Goal: Information Seeking & Learning: Learn about a topic

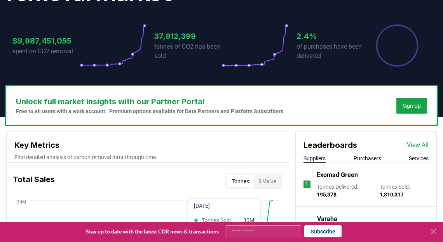
scroll to position [159, 0]
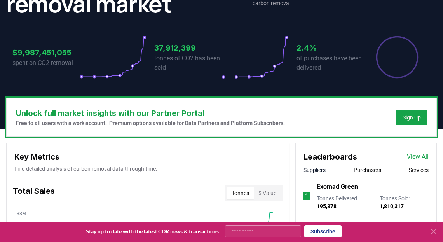
click at [375, 166] on button "Purchasers" at bounding box center [368, 170] width 28 height 8
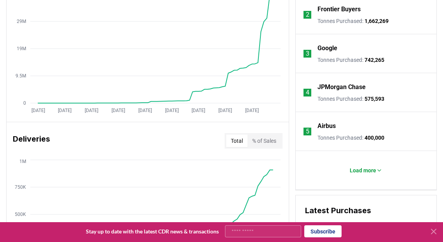
scroll to position [378, 0]
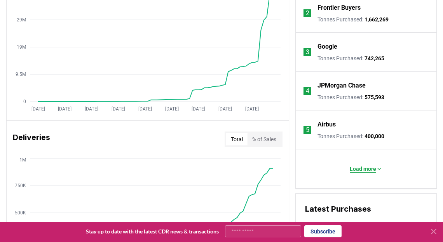
click at [374, 166] on p "Load more" at bounding box center [363, 169] width 26 height 8
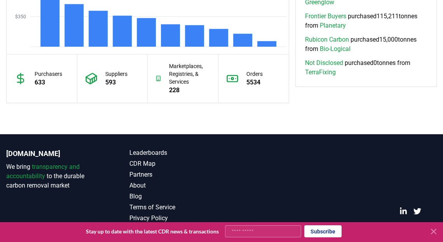
scroll to position [781, 0]
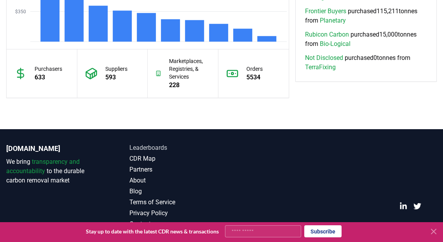
click at [147, 147] on link "Leaderboards" at bounding box center [175, 147] width 92 height 9
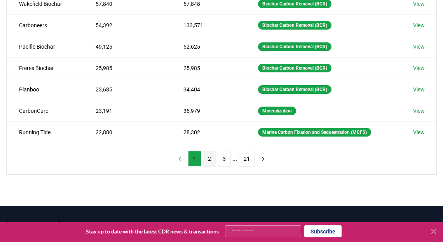
scroll to position [199, 0]
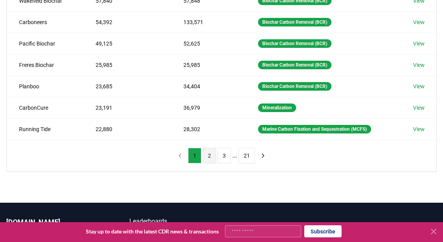
click at [210, 154] on button "2" at bounding box center [209, 156] width 13 height 16
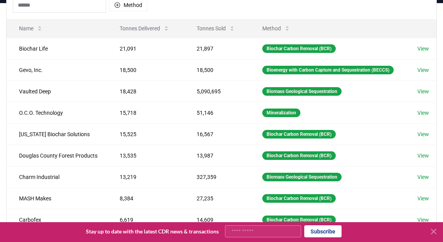
scroll to position [87, 0]
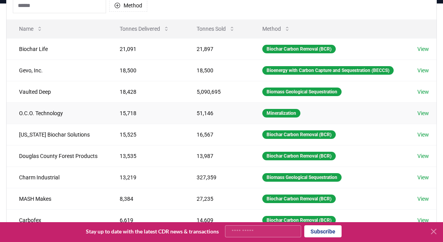
click at [423, 116] on link "View" at bounding box center [423, 113] width 12 height 8
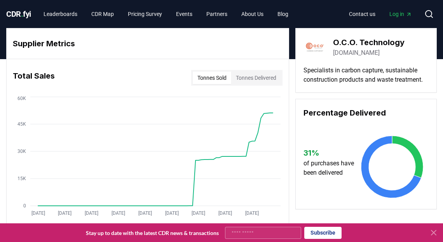
click at [285, 235] on input "Your email" at bounding box center [263, 233] width 76 height 12
type input "**********"
click at [328, 232] on button "Subscribe" at bounding box center [322, 233] width 37 height 12
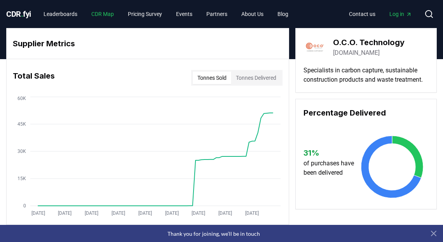
click at [113, 11] on link "CDR Map" at bounding box center [102, 14] width 35 height 14
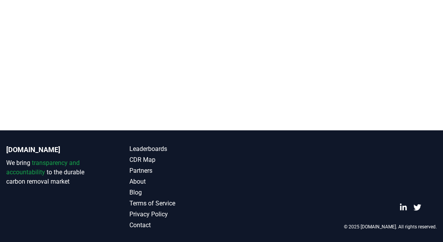
scroll to position [224, 0]
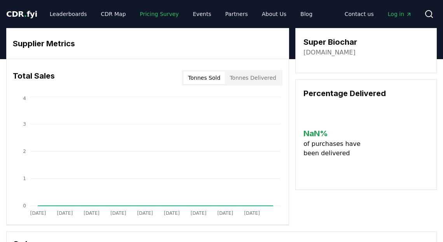
click at [148, 15] on link "Pricing Survey" at bounding box center [159, 14] width 51 height 14
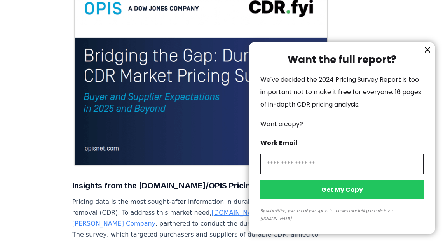
scroll to position [110, 0]
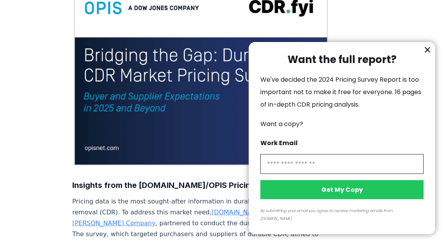
click at [425, 54] on icon "information" at bounding box center [427, 49] width 9 height 9
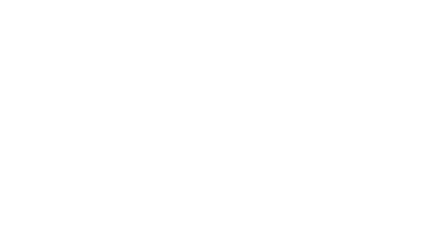
scroll to position [1829, 0]
